Goal: Information Seeking & Learning: Learn about a topic

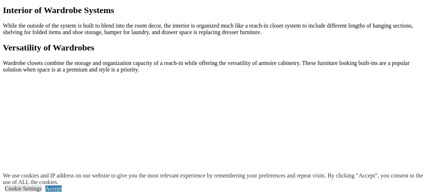
scroll to position [635, 0]
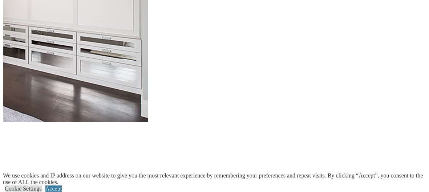
scroll to position [812, 0]
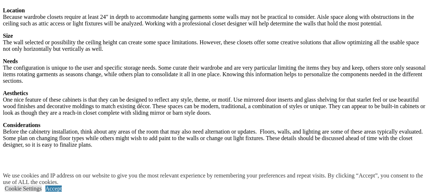
scroll to position [997, 0]
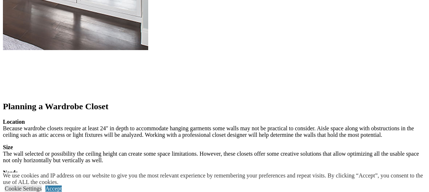
scroll to position [879, 0]
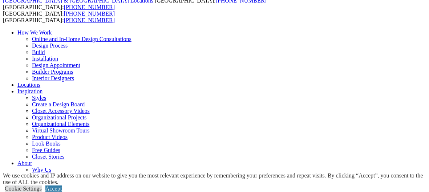
scroll to position [34, 0]
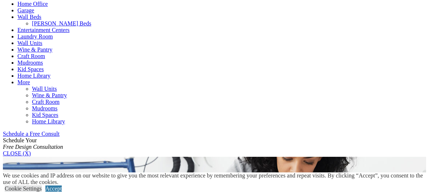
scroll to position [358, 0]
click at [41, 20] on link "Wall Beds" at bounding box center [29, 16] width 24 height 6
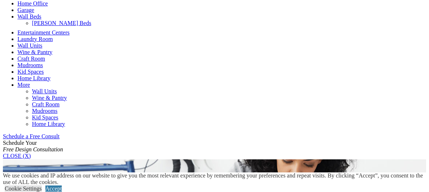
click at [41, 20] on link "Wall Beds" at bounding box center [29, 16] width 24 height 6
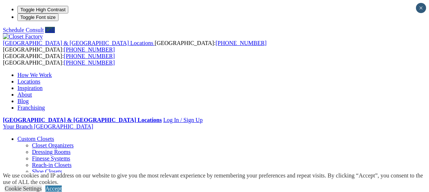
click at [50, 181] on link "Wardrobe Closets" at bounding box center [52, 184] width 41 height 6
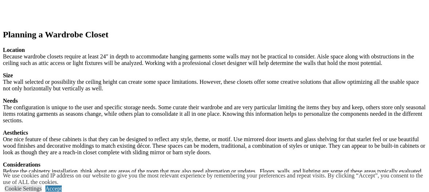
scroll to position [1025, 0]
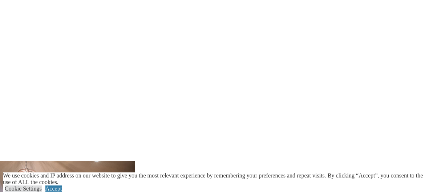
scroll to position [1250, 0]
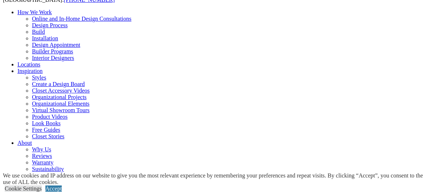
scroll to position [63, 0]
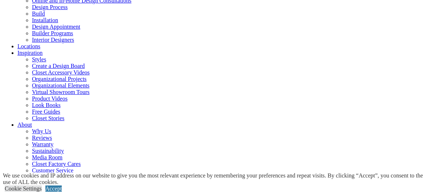
scroll to position [81, 0]
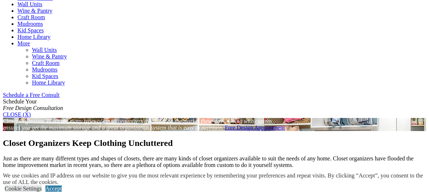
scroll to position [399, 0]
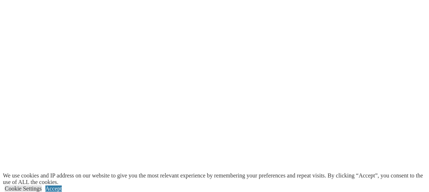
scroll to position [1780, 0]
